Goal: Find specific page/section: Find specific page/section

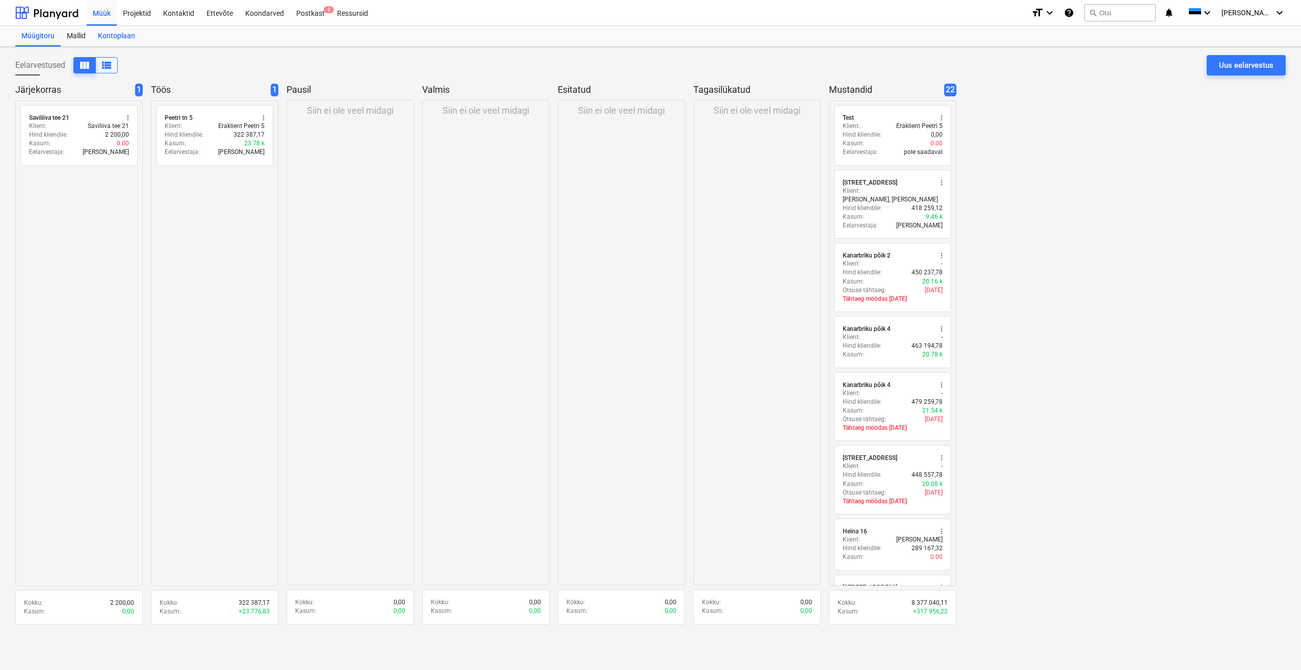
click at [119, 36] on div "Kontoplaan" at bounding box center [116, 36] width 49 height 20
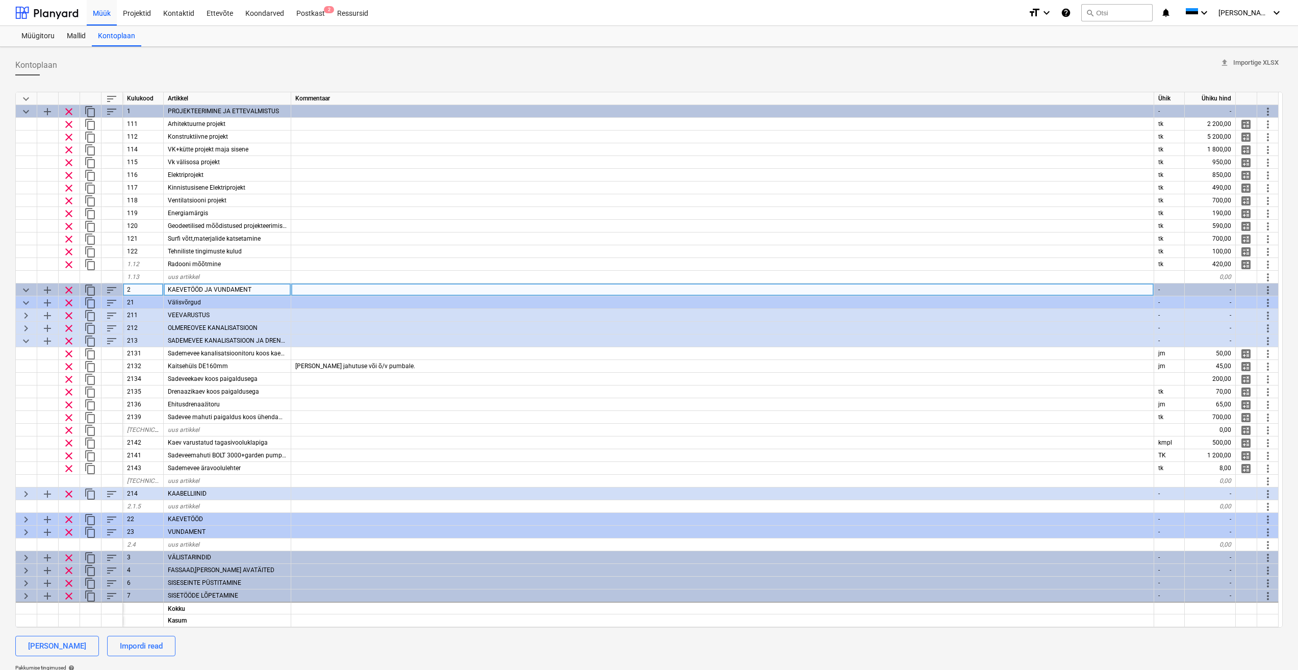
click at [25, 291] on span "keyboard_arrow_down" at bounding box center [26, 290] width 12 height 12
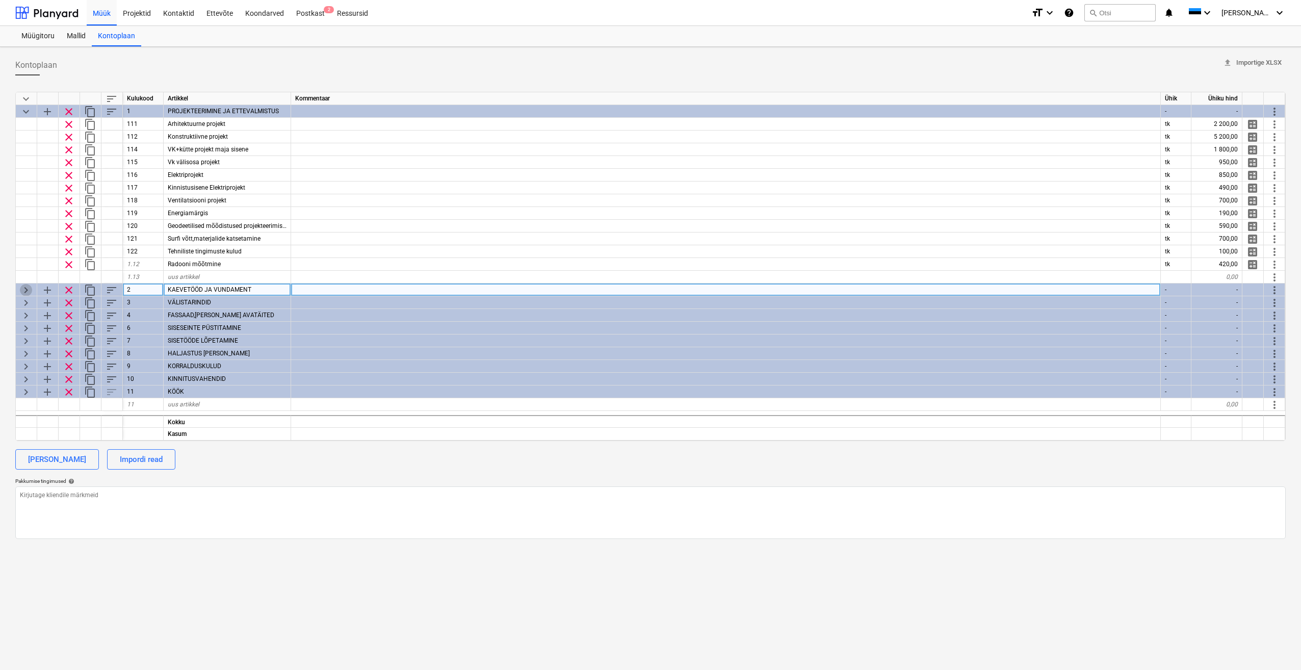
click at [25, 290] on span "keyboard_arrow_right" at bounding box center [26, 290] width 12 height 12
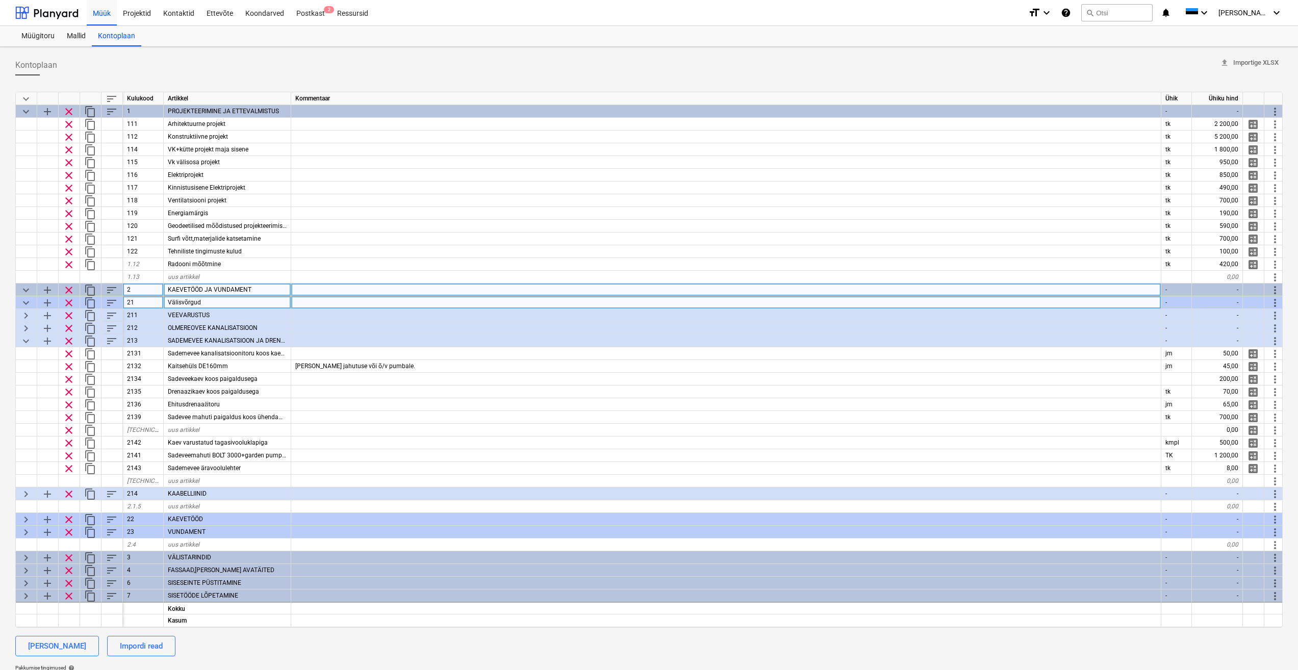
click at [23, 303] on span "keyboard_arrow_down" at bounding box center [26, 303] width 12 height 12
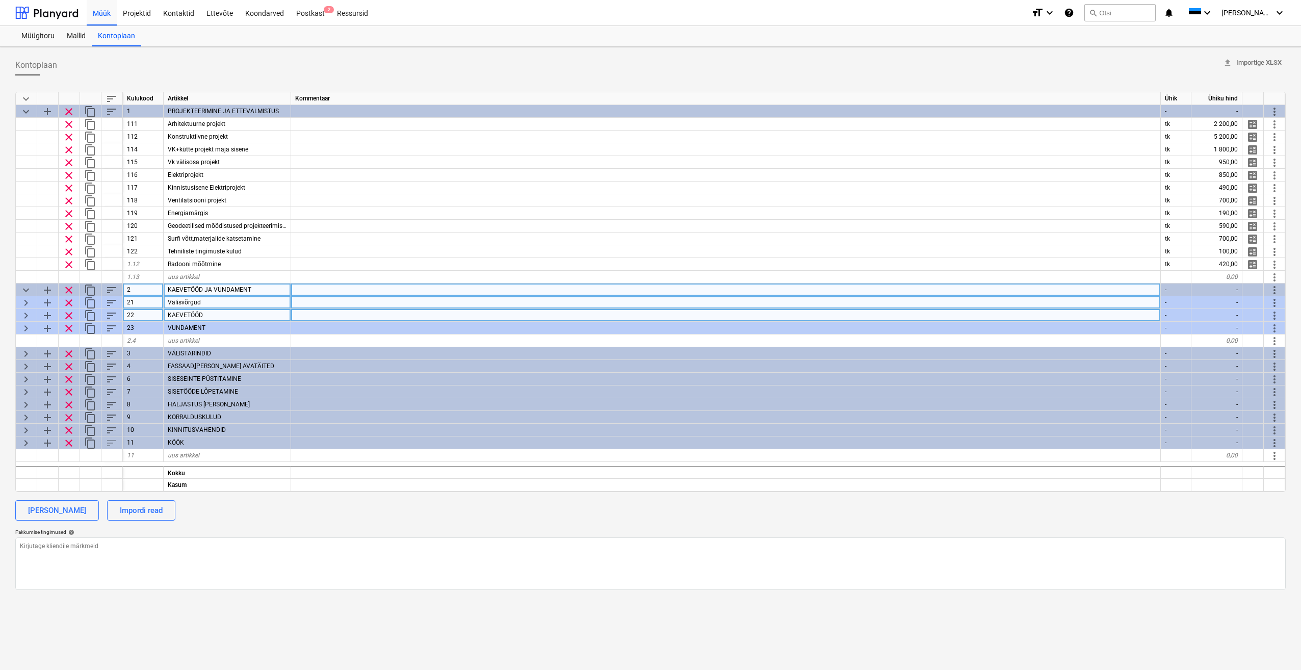
click at [27, 317] on span "keyboard_arrow_right" at bounding box center [26, 315] width 12 height 12
type textarea "x"
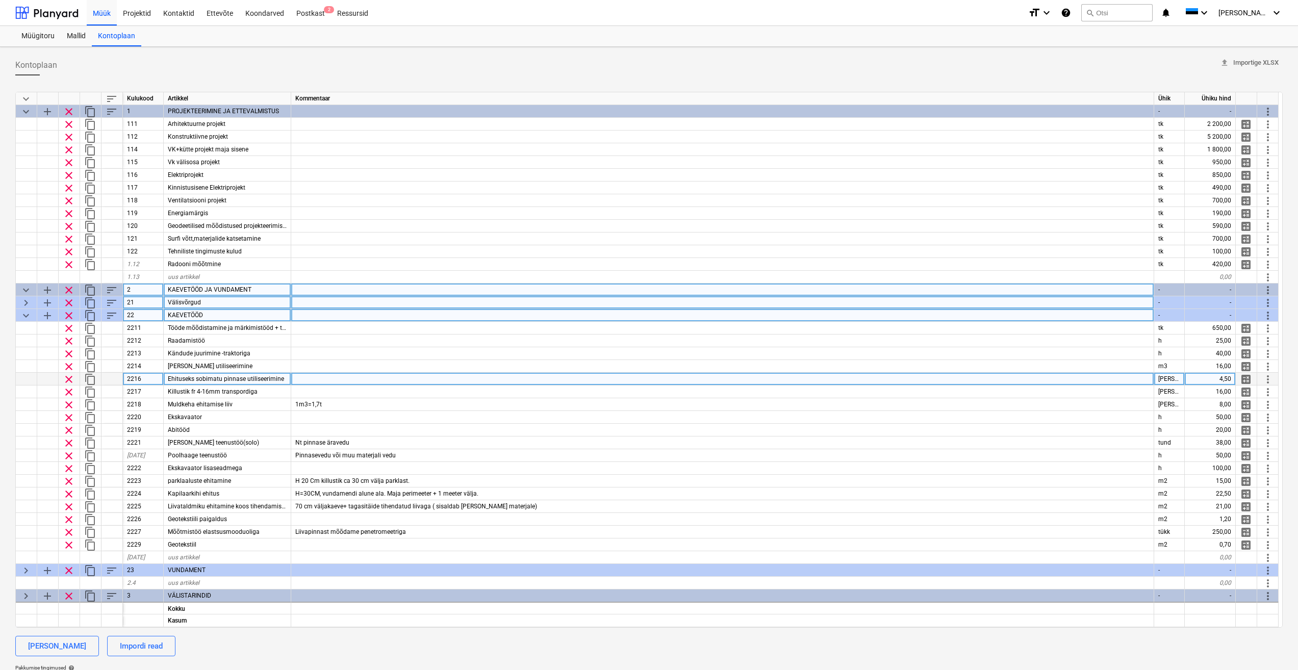
click at [267, 379] on span "Ehituseks sobimatu pinnase utiliseerimine" at bounding box center [226, 378] width 116 height 7
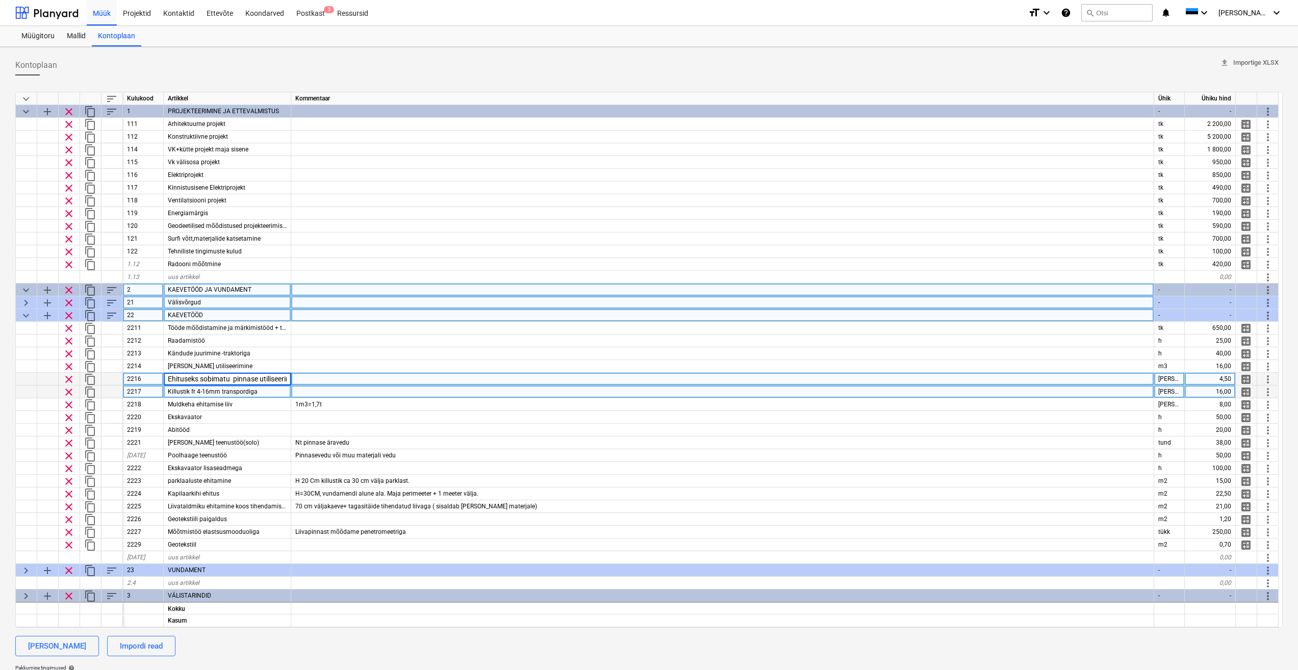
scroll to position [0, 16]
click at [274, 396] on div "Killustik fr 4-16mm transpordiga" at bounding box center [227, 391] width 127 height 13
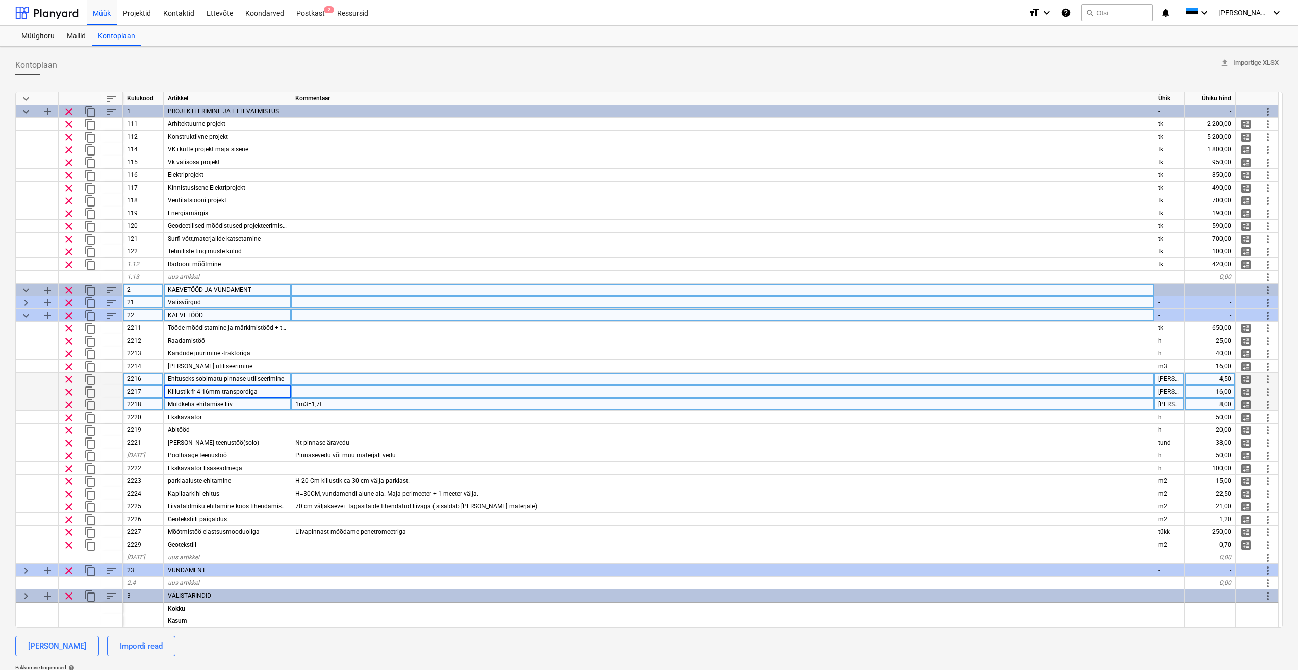
click at [270, 406] on div "Muldkeha ehitamise liiv" at bounding box center [227, 404] width 127 height 13
click at [332, 381] on div at bounding box center [722, 379] width 863 height 13
click at [346, 401] on div "1m3=1,7t" at bounding box center [722, 404] width 863 height 13
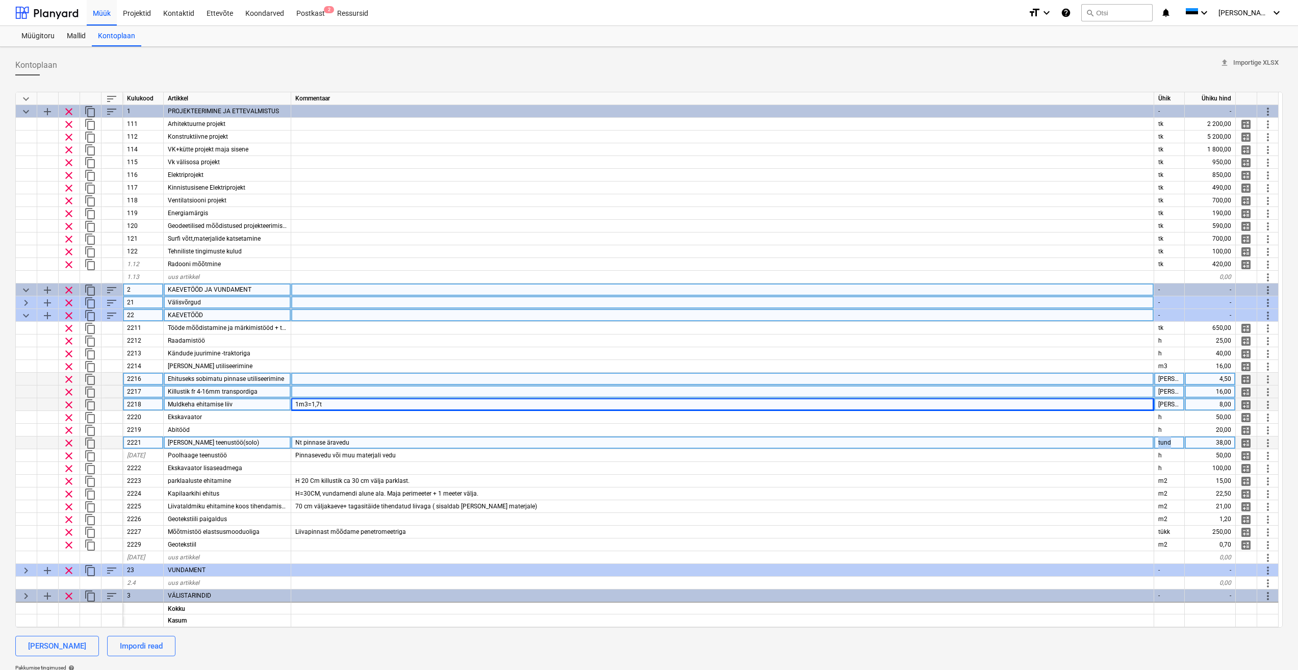
drag, startPoint x: 1171, startPoint y: 442, endPoint x: 1143, endPoint y: 443, distance: 28.0
click at [0, 0] on div "clear content_copy 2221 Kalluri teenustöö(solo) Nt pinnase äravedu tund 38,00 c…" at bounding box center [0, 0] width 0 height 0
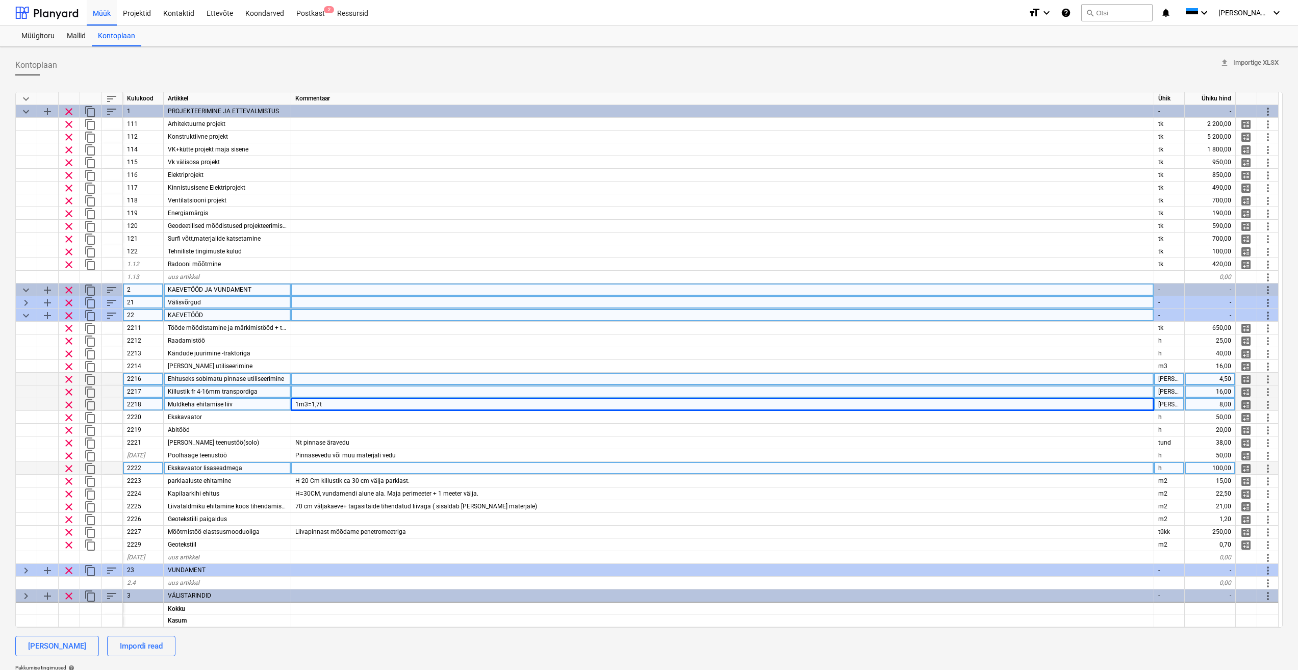
drag, startPoint x: 1143, startPoint y: 443, endPoint x: 1158, endPoint y: 463, distance: 25.5
click at [1158, 463] on div "h" at bounding box center [1169, 468] width 31 height 13
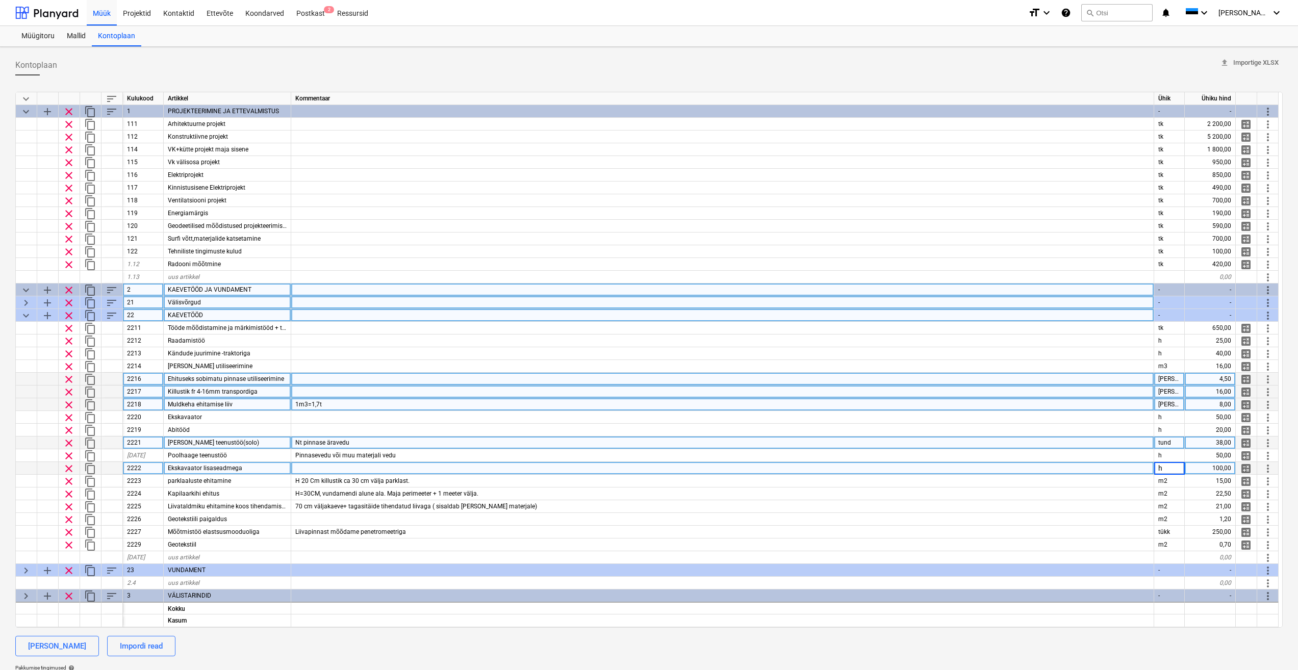
click at [1171, 443] on div "tund" at bounding box center [1169, 442] width 31 height 13
click at [1165, 441] on input "tund" at bounding box center [1169, 442] width 30 height 12
type input "h"
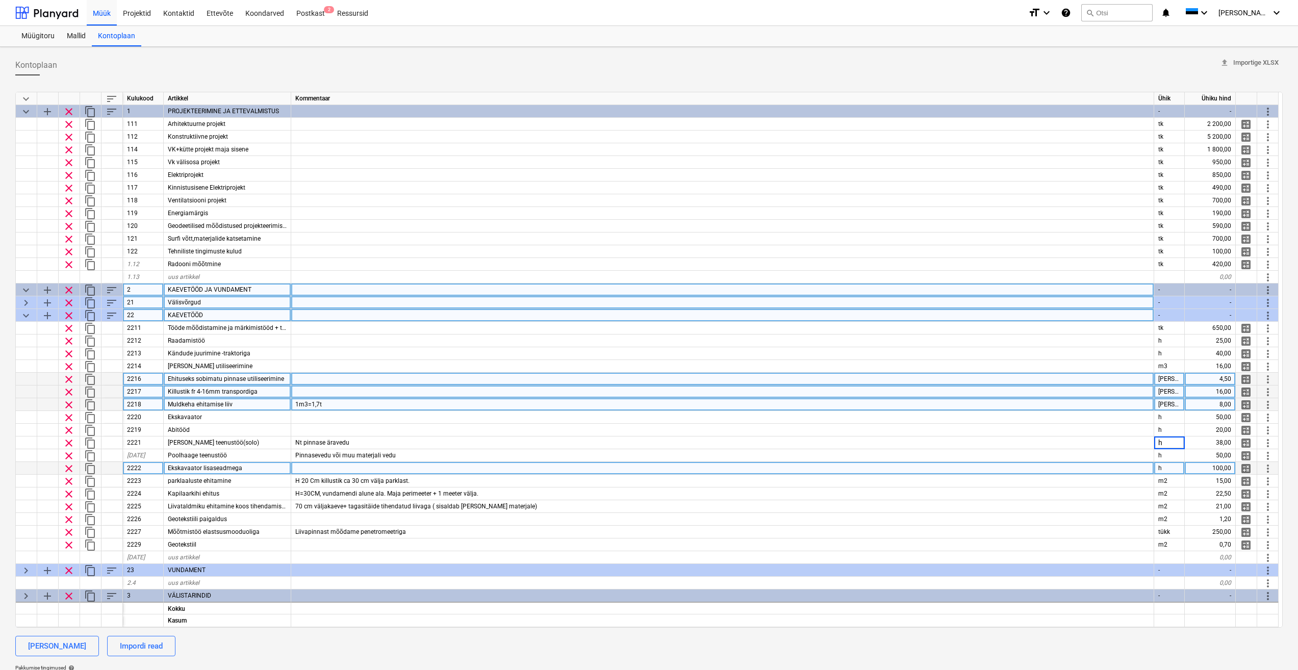
click at [1174, 462] on div "h" at bounding box center [1169, 468] width 31 height 13
type textarea "x"
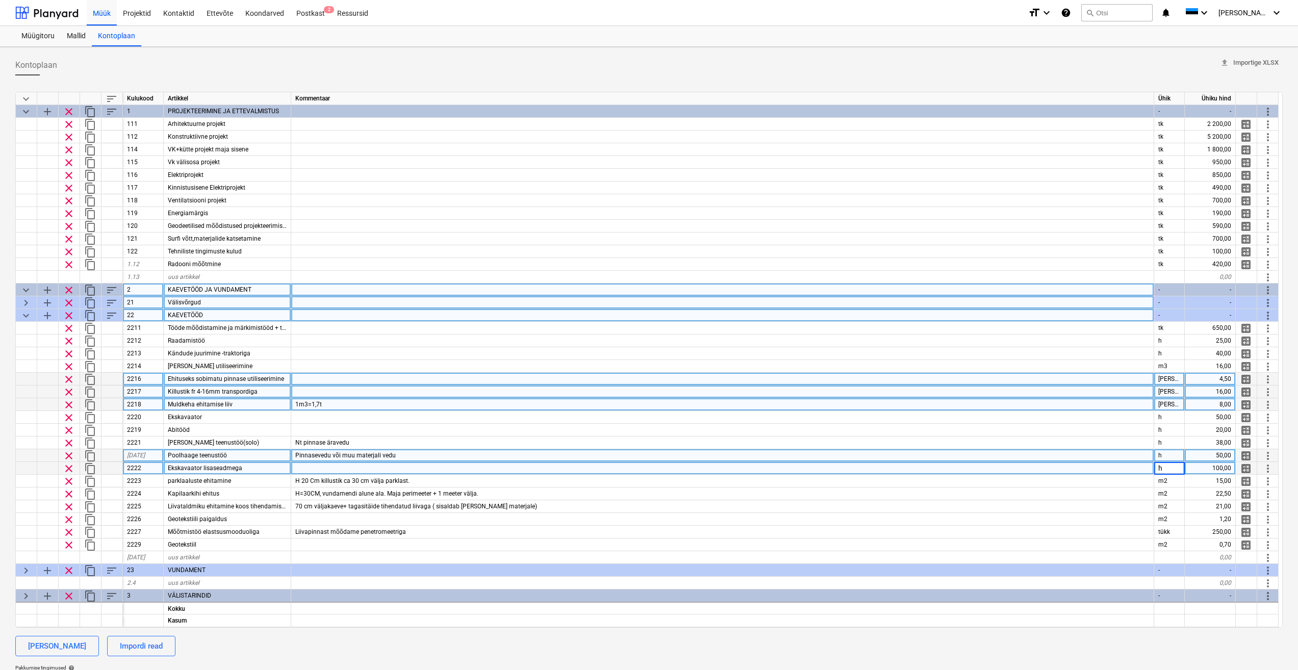
click at [1170, 449] on div "h" at bounding box center [1169, 455] width 31 height 13
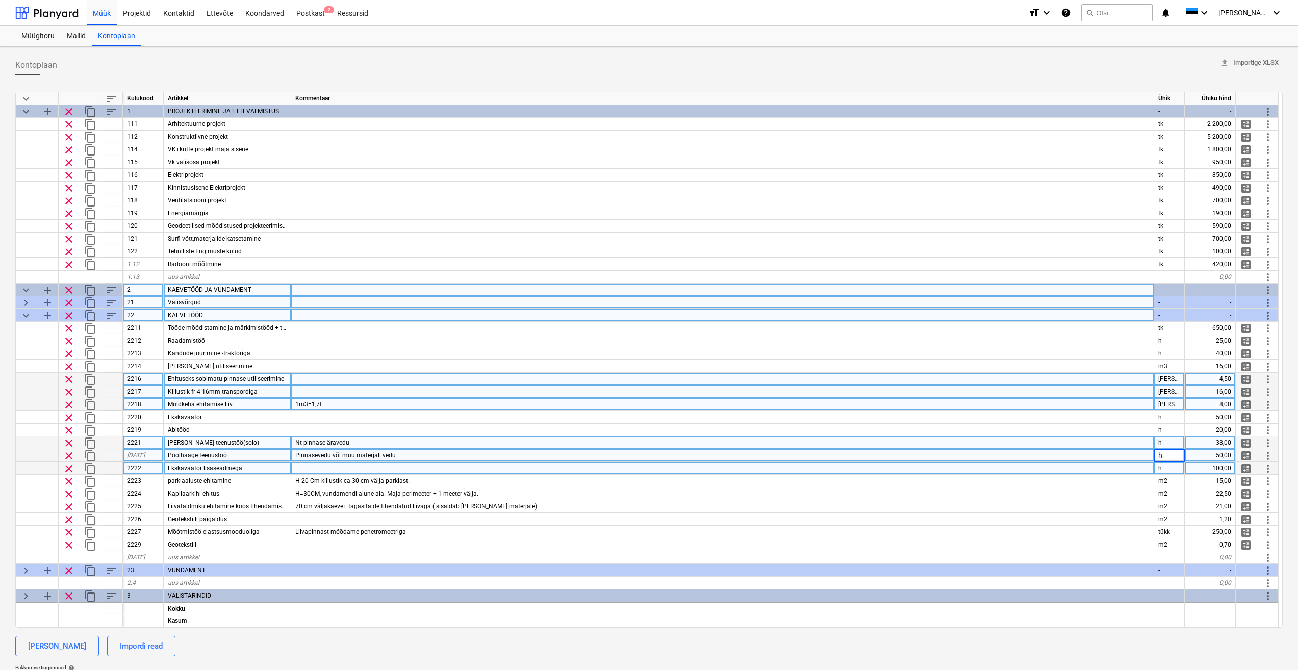
click at [1170, 442] on div "h" at bounding box center [1169, 442] width 31 height 13
click at [404, 443] on div "Nt pinnase äravedu" at bounding box center [722, 442] width 863 height 13
click at [244, 456] on div "Poolhaage teenustöö" at bounding box center [227, 455] width 127 height 13
click at [329, 463] on div at bounding box center [722, 468] width 863 height 13
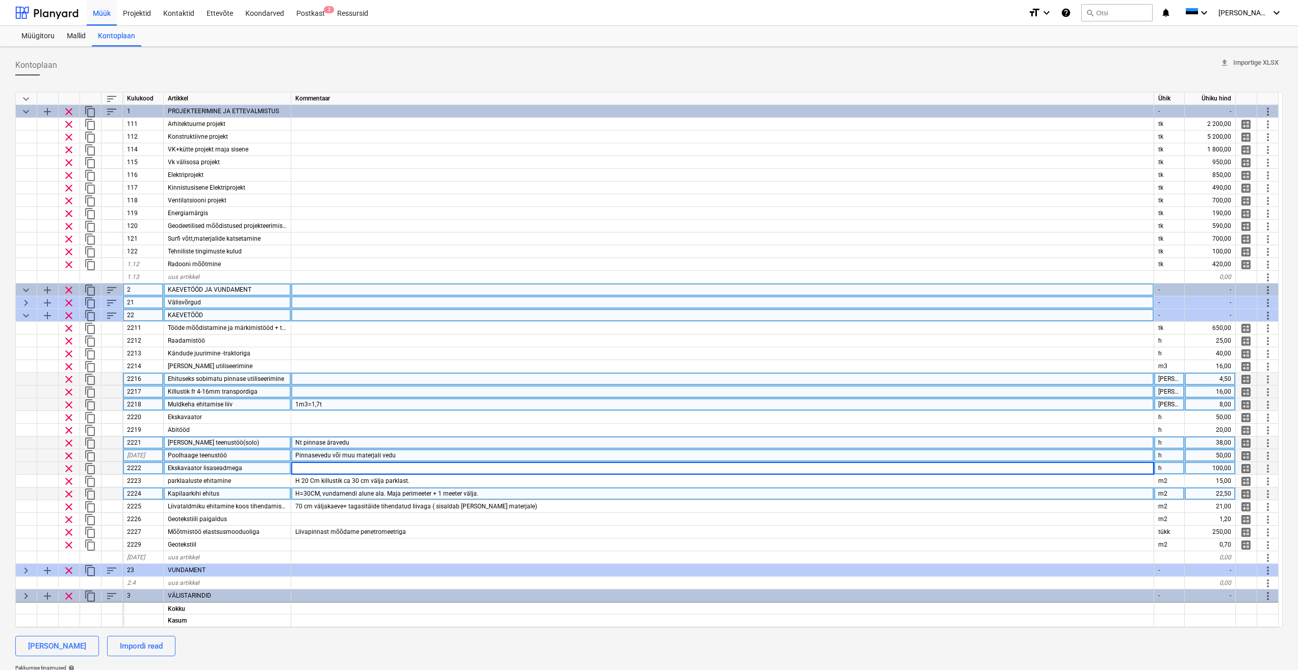
click at [257, 497] on div "Kapilaarkihi ehitus" at bounding box center [227, 493] width 127 height 13
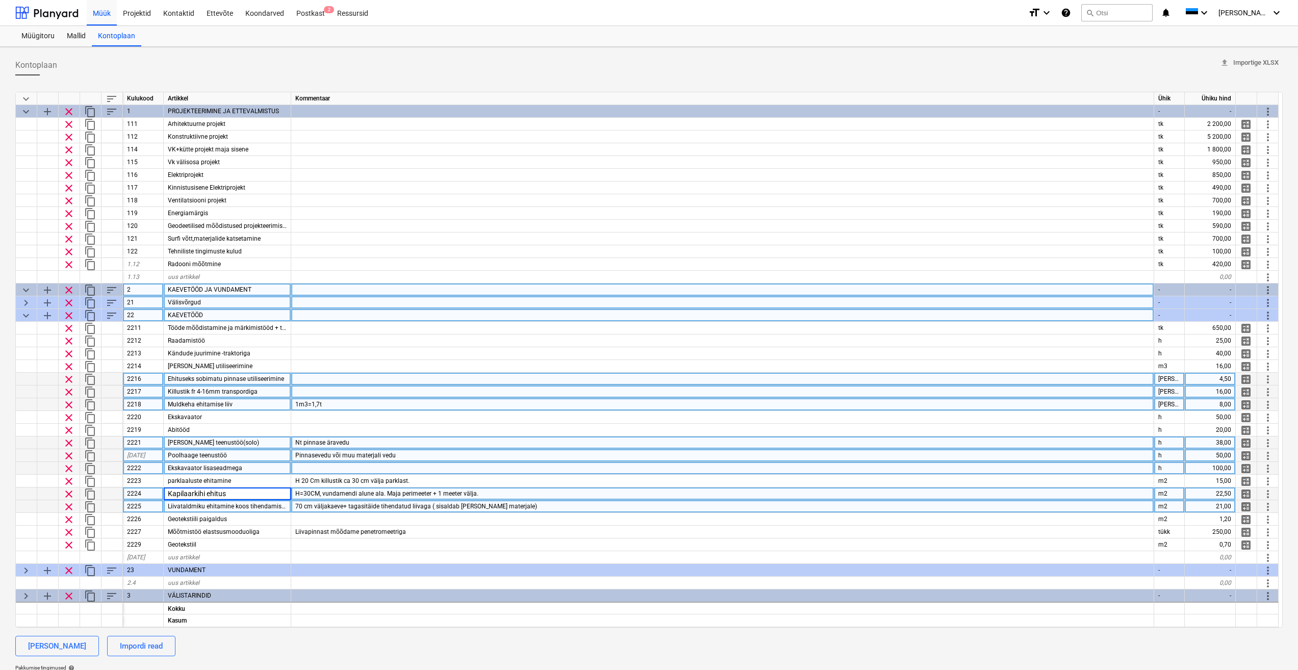
click at [268, 504] on span "Liivataldmiku ehitamine koos tihendamisega." at bounding box center [230, 506] width 125 height 7
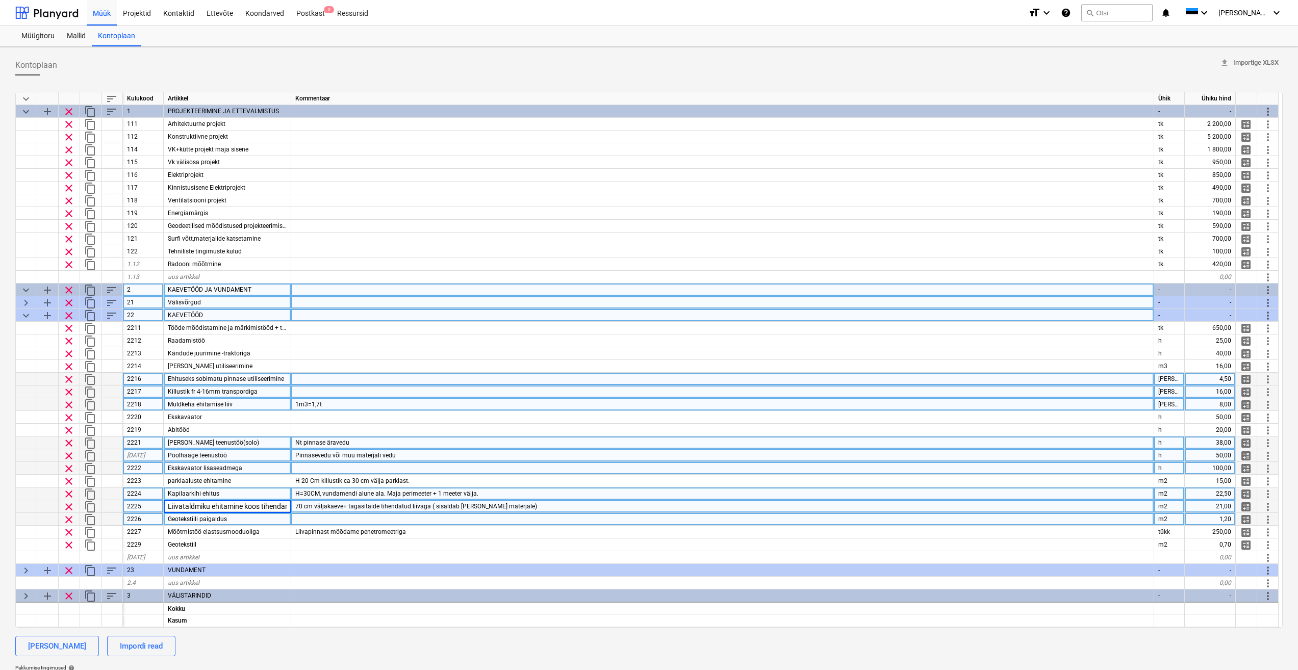
scroll to position [0, 24]
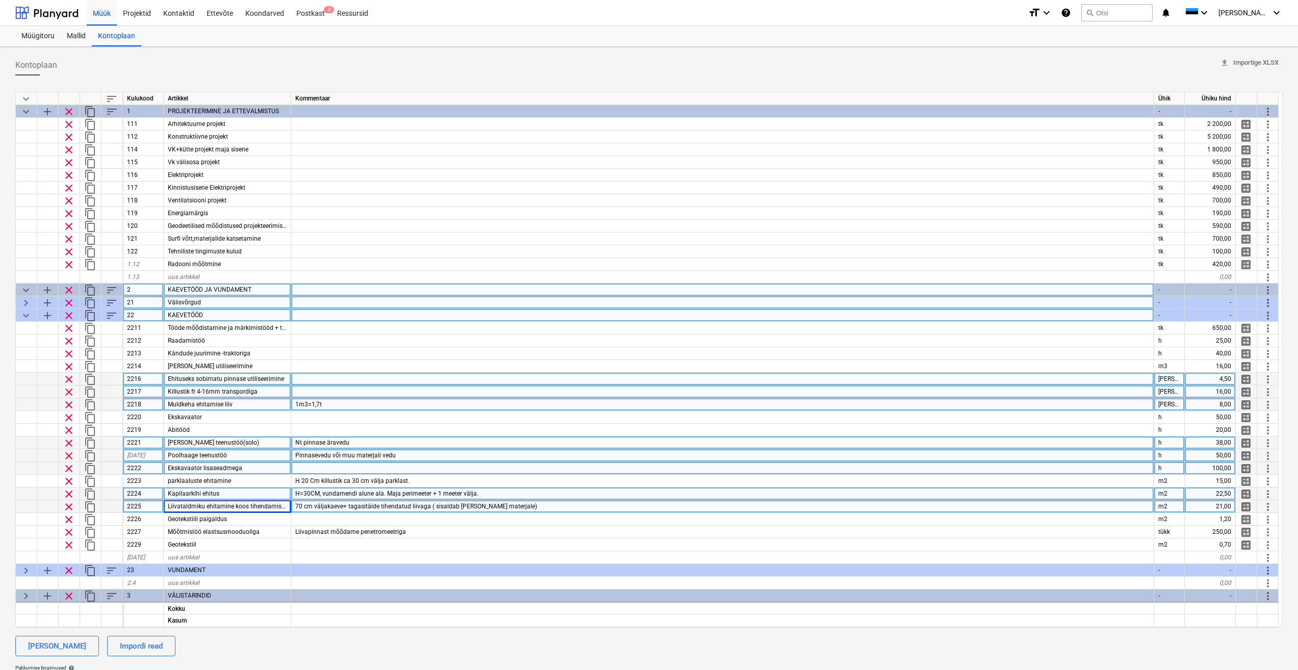
click at [242, 507] on span "Liivataldmiku ehitamine koos tihendamisega." at bounding box center [230, 506] width 125 height 7
click at [513, 506] on div "70 cm väljakaeve+ tagasitäide tihendatud liivaga ( sisaldab [PERSON_NAME] mater…" at bounding box center [722, 506] width 863 height 13
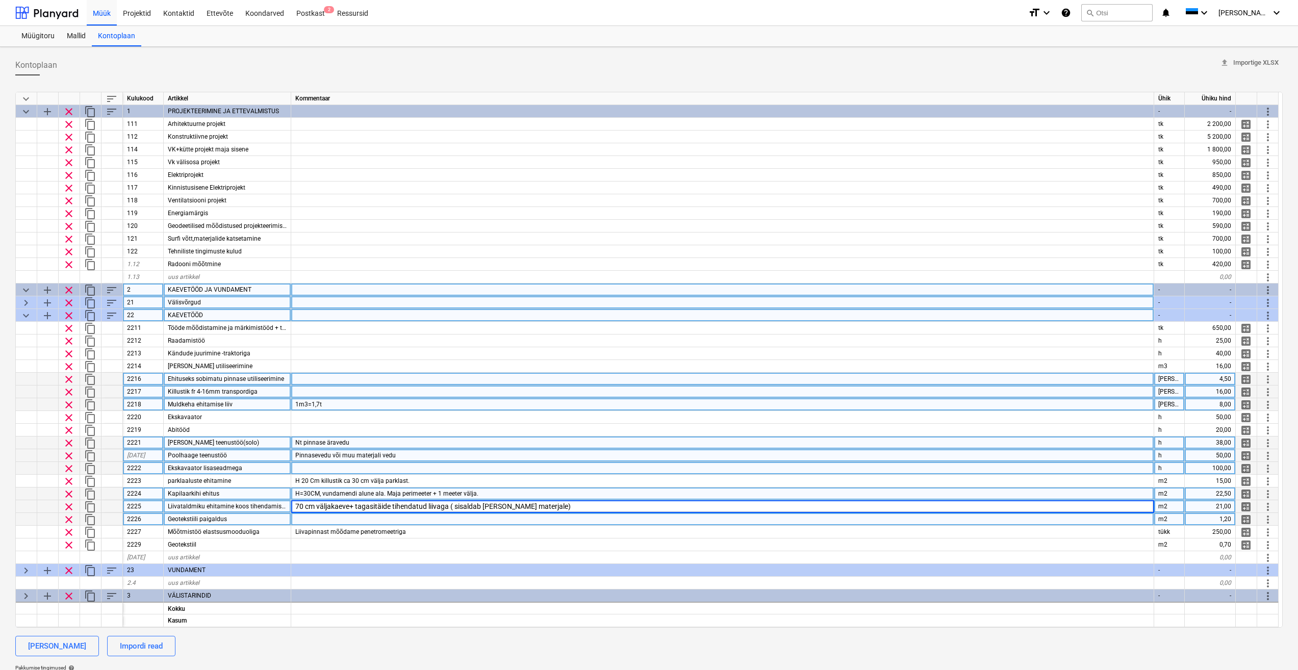
click at [330, 519] on div at bounding box center [722, 519] width 863 height 13
click at [276, 506] on span "Liivataldmiku ehitamine koos tihendamisega." at bounding box center [230, 506] width 125 height 7
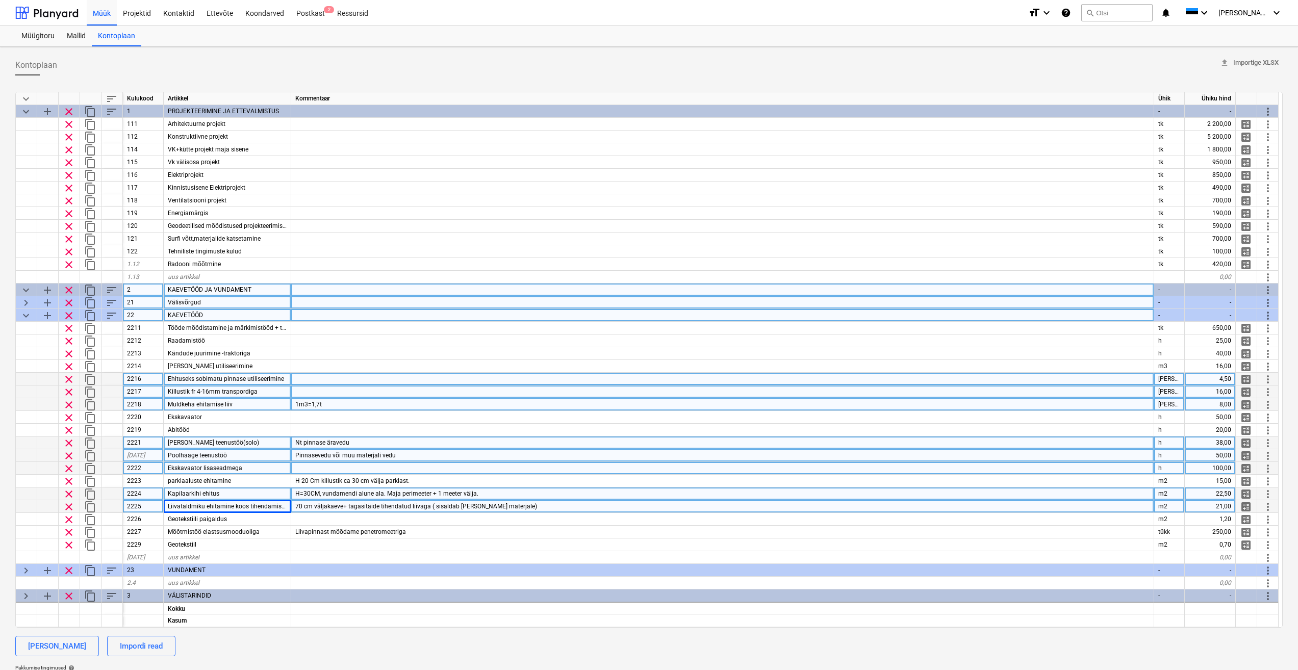
click at [268, 509] on span "Liivataldmiku ehitamine koos tihendamisega." at bounding box center [230, 506] width 125 height 7
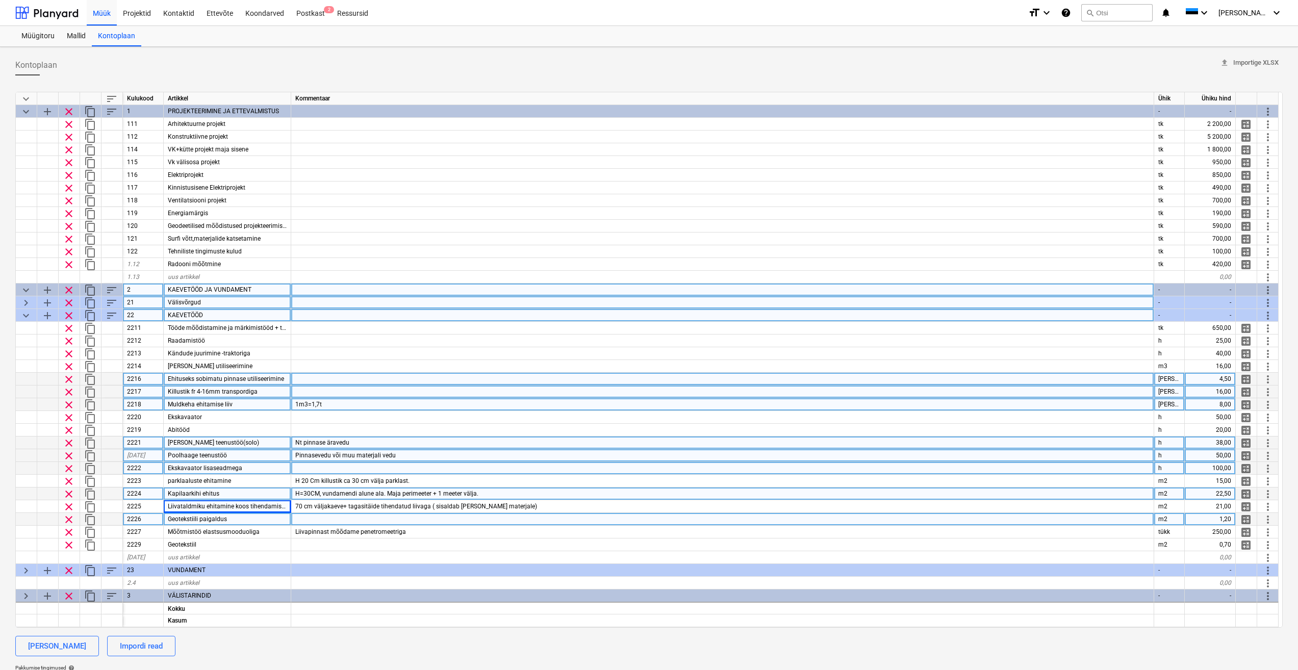
click at [269, 517] on div "Geotekstiili paigaldus" at bounding box center [227, 519] width 127 height 13
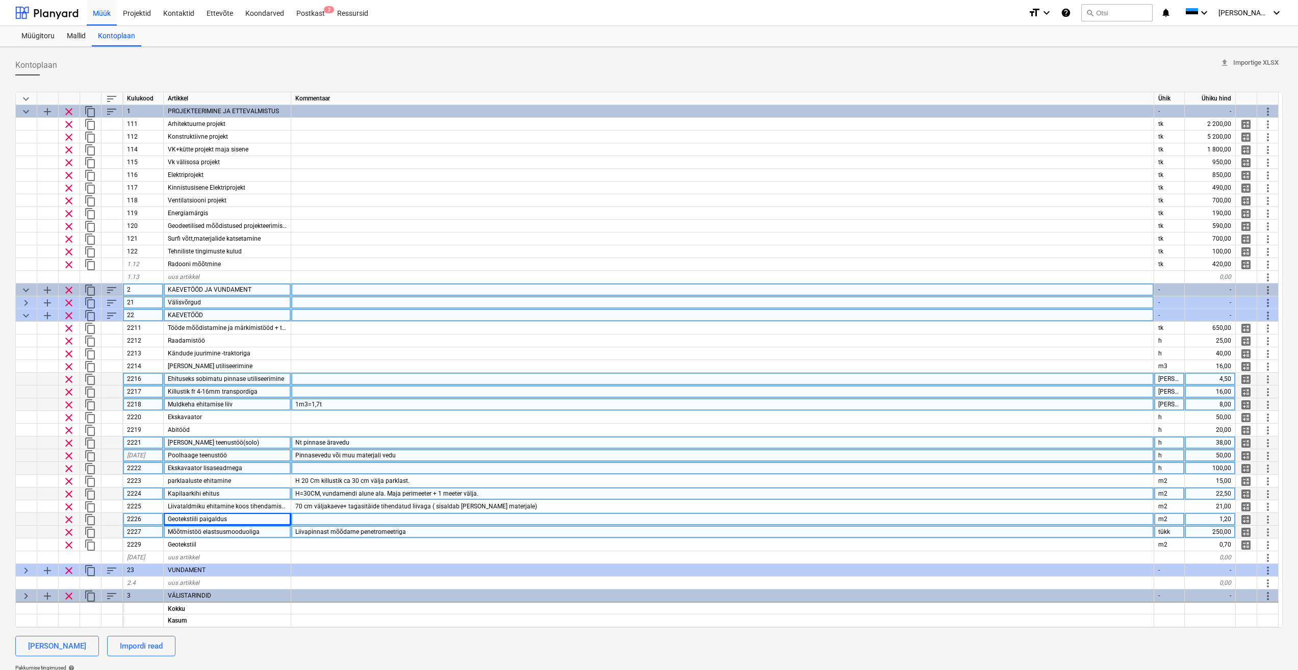
click at [280, 535] on div "Mõõtmistöö elastsusmooduoliga" at bounding box center [227, 532] width 127 height 13
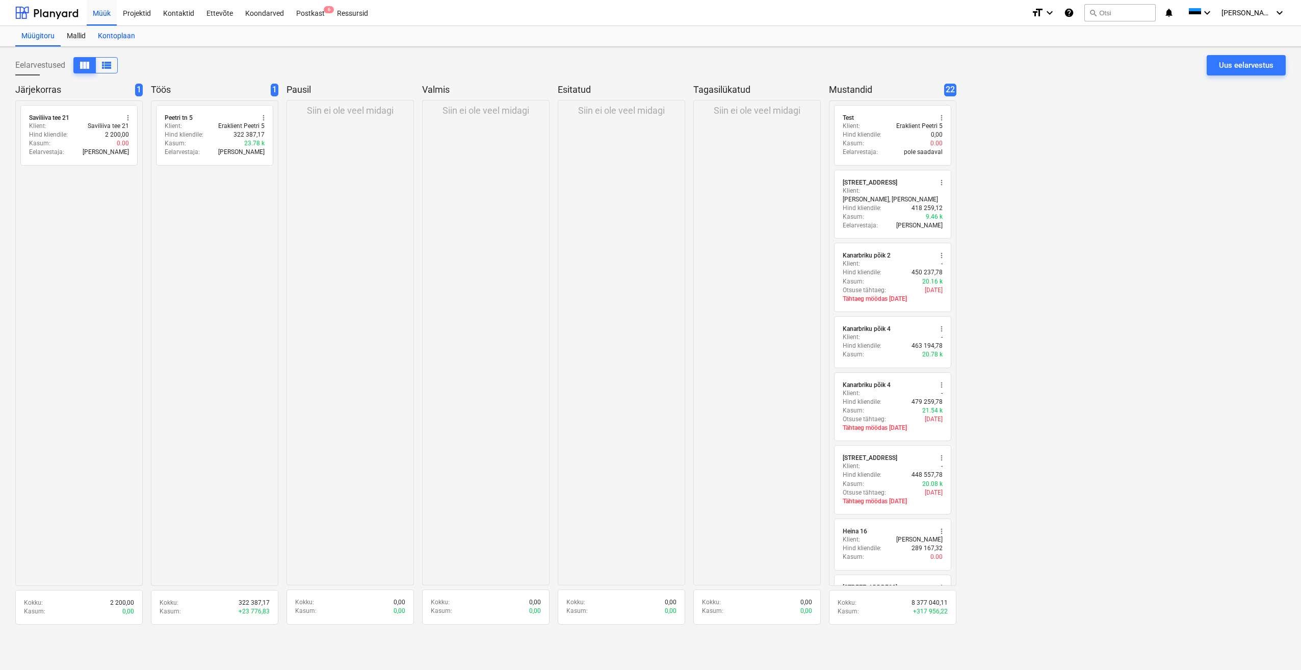
click at [121, 36] on div "Kontoplaan" at bounding box center [116, 36] width 49 height 20
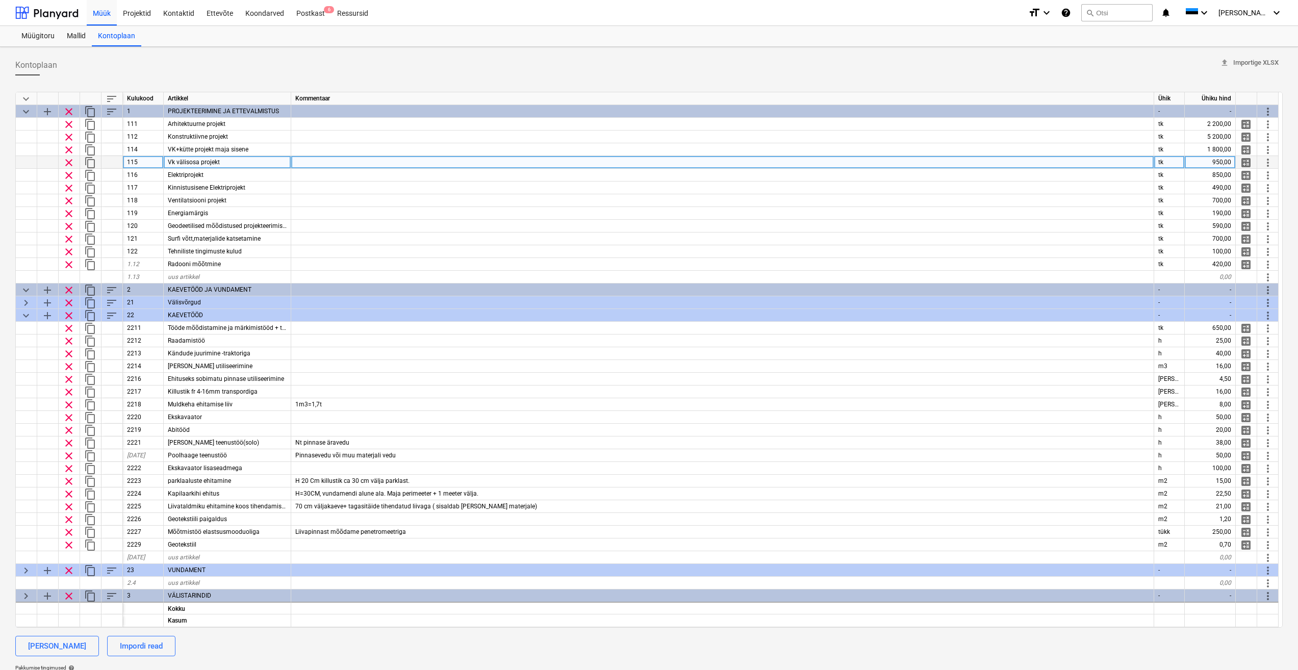
click at [259, 163] on div "Vk välisosa projekt" at bounding box center [227, 162] width 127 height 13
type textarea "x"
